Goal: Transaction & Acquisition: Purchase product/service

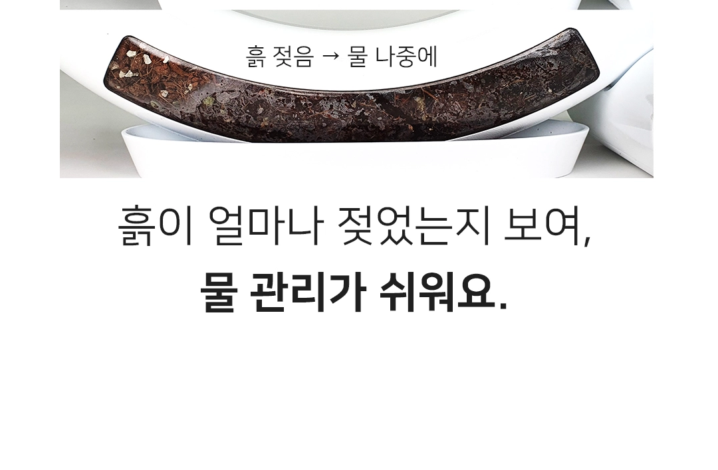
scroll to position [5227, 0]
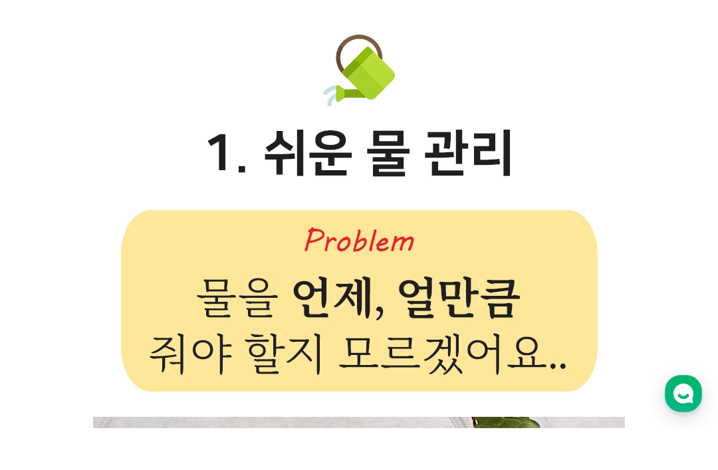
scroll to position [12674, 0]
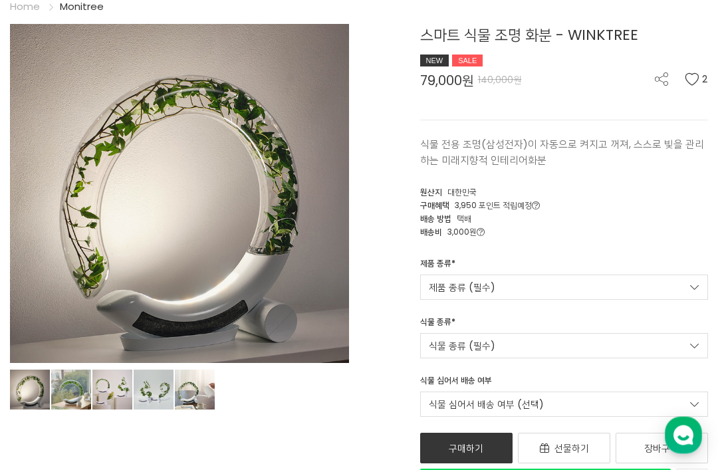
scroll to position [140, 0]
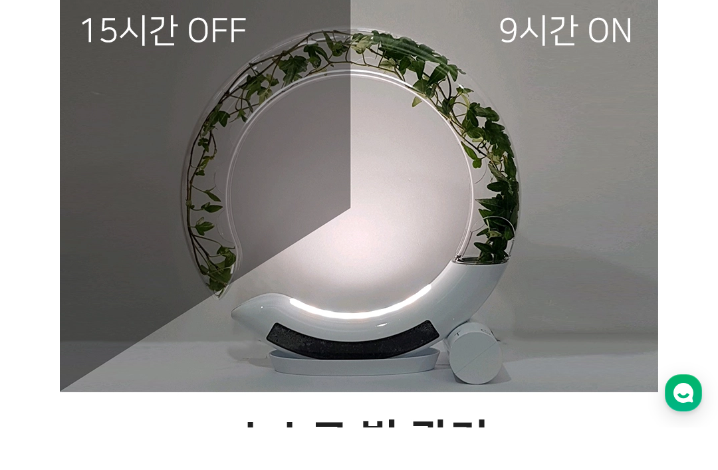
scroll to position [6247, 0]
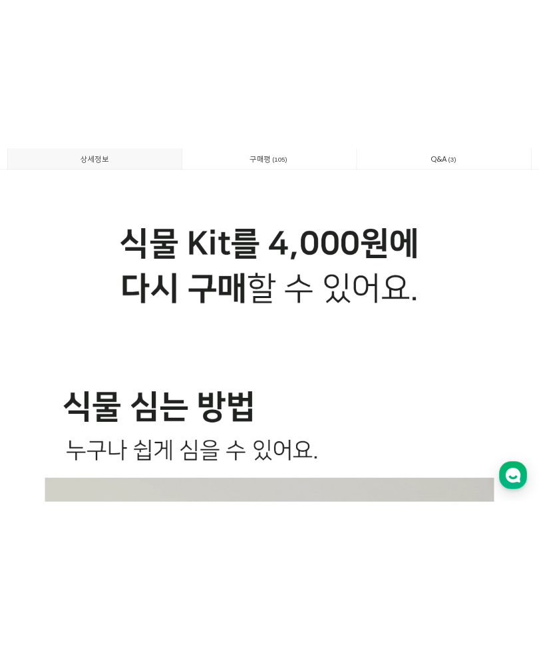
scroll to position [22469, 0]
